Goal: Task Accomplishment & Management: Manage account settings

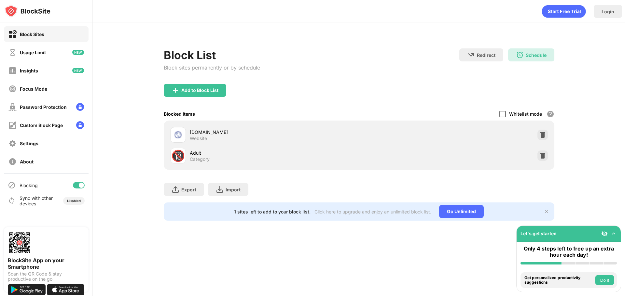
click at [503, 113] on div at bounding box center [502, 114] width 7 height 7
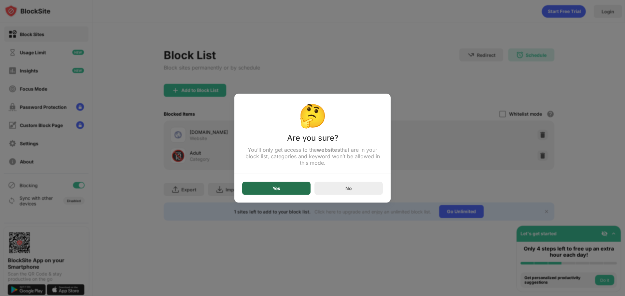
click at [275, 188] on div "Yes" at bounding box center [276, 188] width 8 height 5
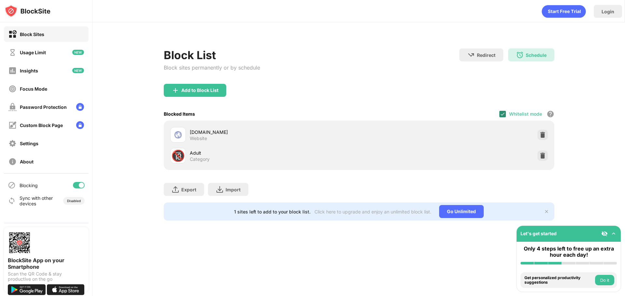
click at [506, 115] on div at bounding box center [502, 114] width 7 height 7
click at [505, 115] on div at bounding box center [502, 114] width 7 height 7
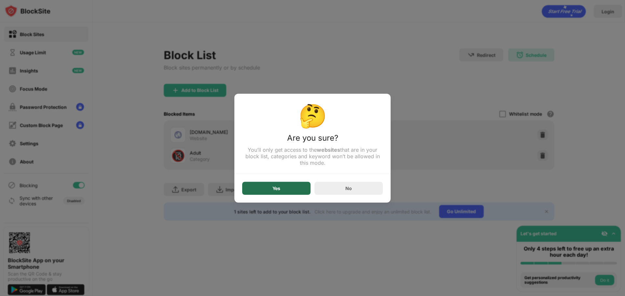
click at [264, 194] on div "Yes" at bounding box center [276, 188] width 68 height 13
